Goal: Task Accomplishment & Management: Manage account settings

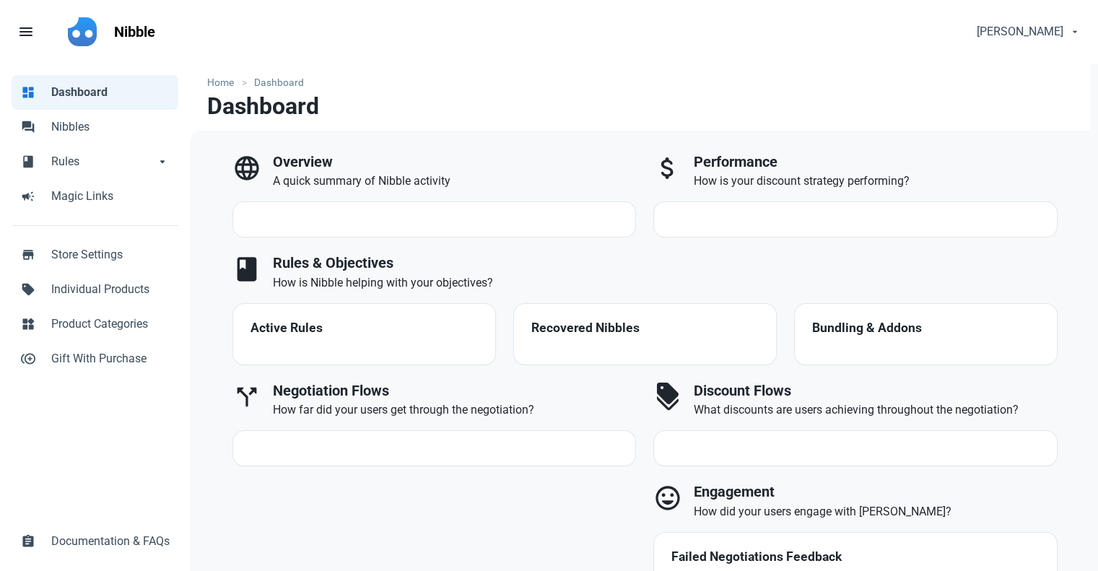
select select "7d"
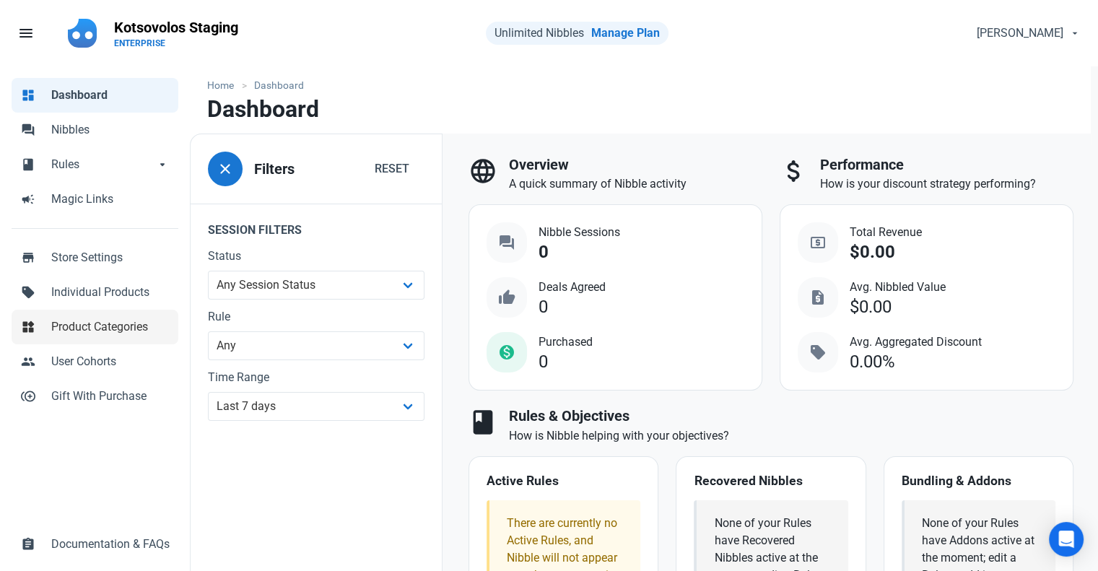
click at [79, 326] on span "Product Categories" at bounding box center [110, 326] width 118 height 17
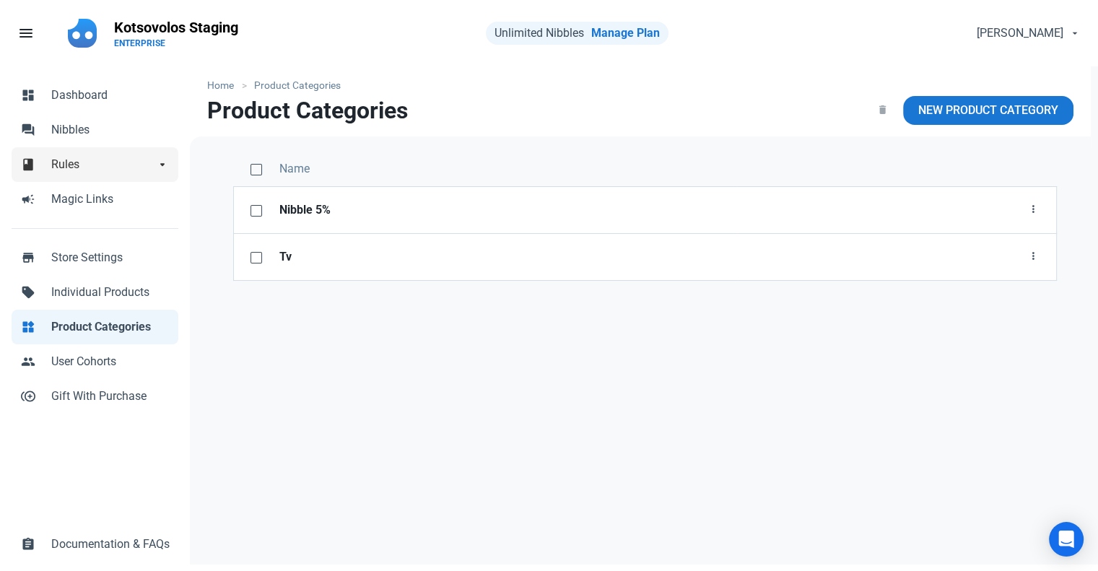
click at [131, 171] on span "Rules" at bounding box center [103, 164] width 104 height 17
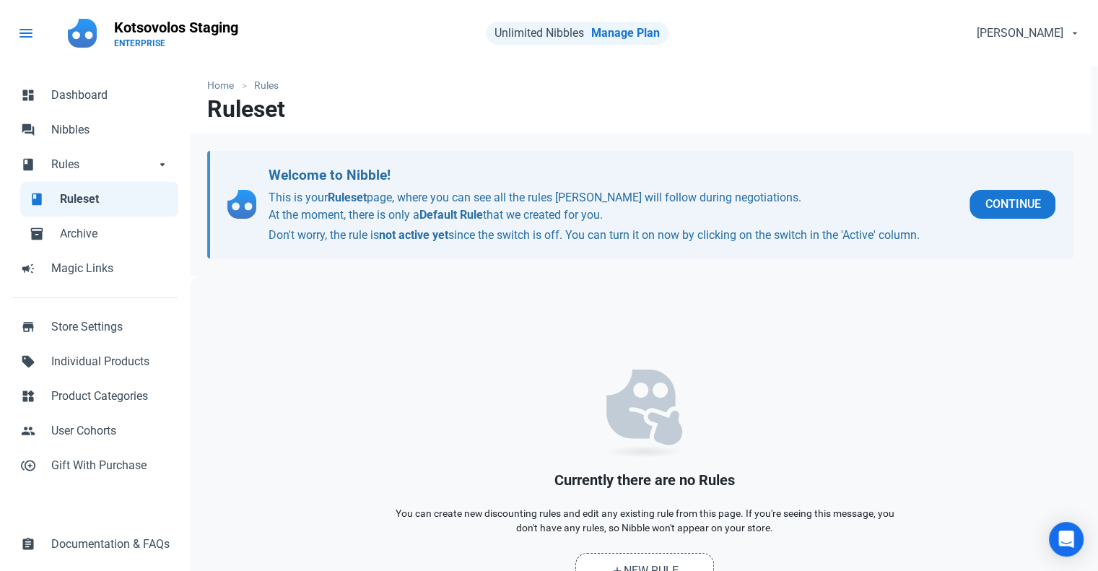
click at [32, 48] on link "menu" at bounding box center [34, 33] width 51 height 43
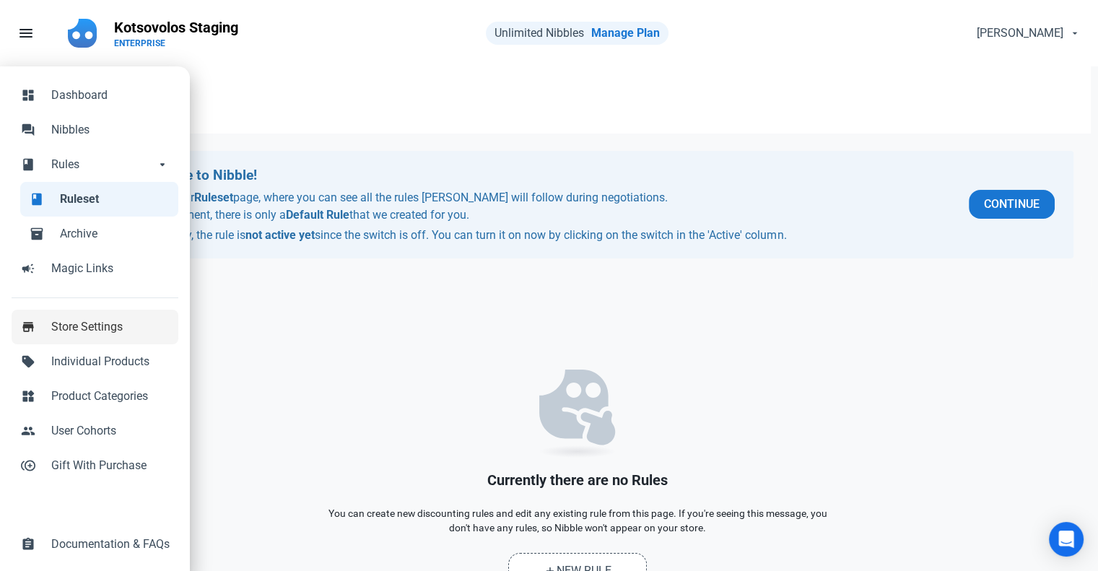
click at [115, 325] on span "Store Settings" at bounding box center [110, 326] width 118 height 17
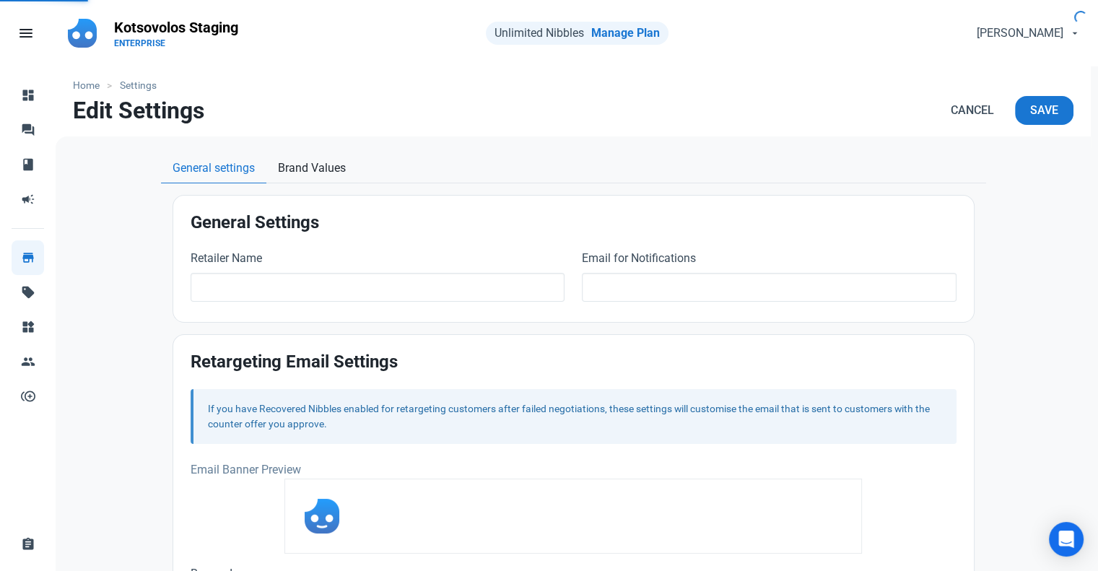
type input "Kotsovolos Staging"
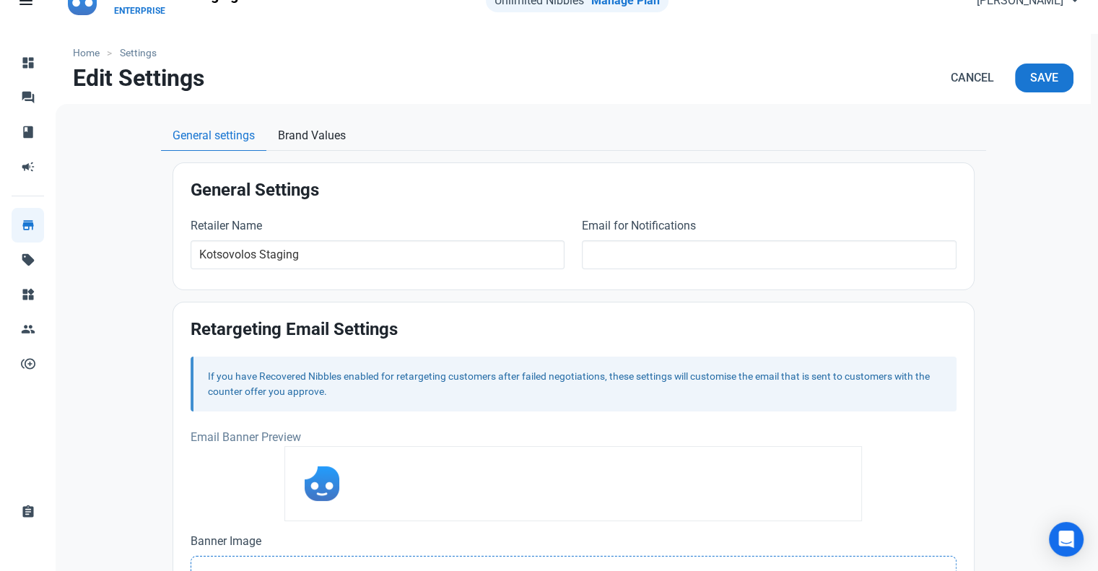
scroll to position [23, 0]
